Goal: Transaction & Acquisition: Purchase product/service

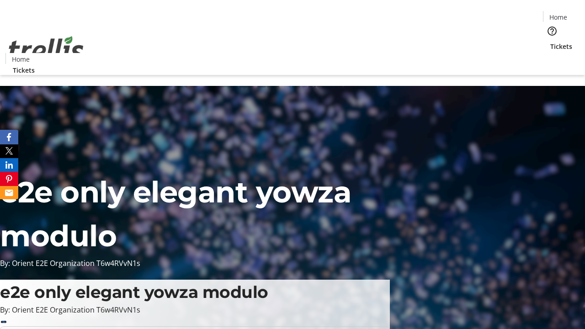
click at [550, 42] on span "Tickets" at bounding box center [561, 47] width 22 height 10
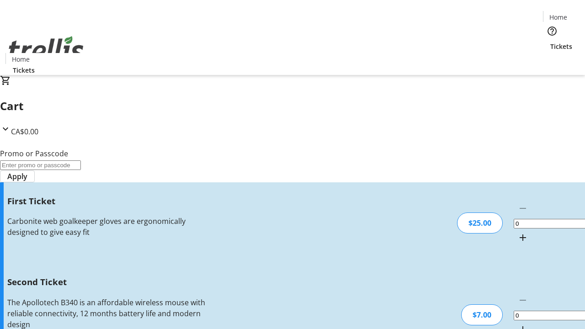
click at [517, 232] on mat-icon "Increment by one" at bounding box center [522, 237] width 11 height 11
type input "1"
click at [517, 324] on mat-icon "Increment by one" at bounding box center [522, 329] width 11 height 11
type input "2"
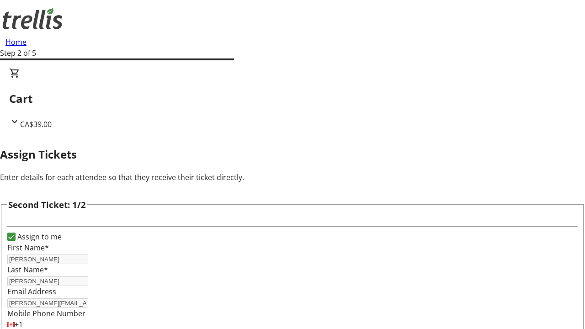
type input "[PERSON_NAME]"
type input "Beer"
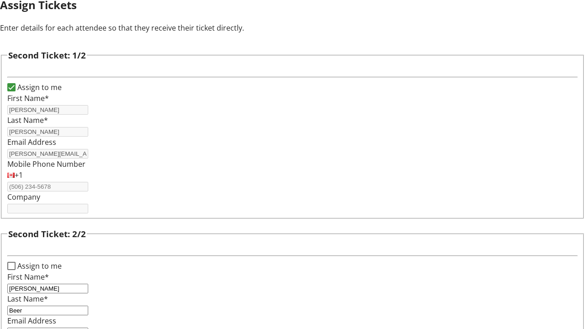
type input "[PERSON_NAME][EMAIL_ADDRESS][DOMAIN_NAME]"
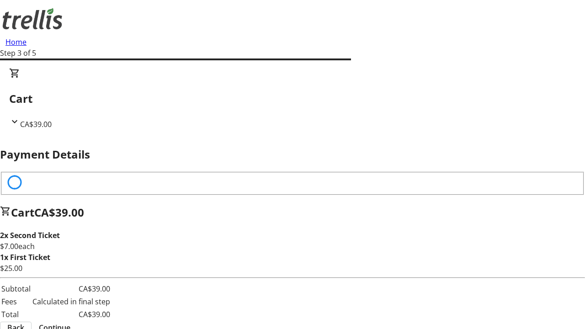
click at [24, 322] on span "Back" at bounding box center [15, 327] width 17 height 11
